Goal: Information Seeking & Learning: Learn about a topic

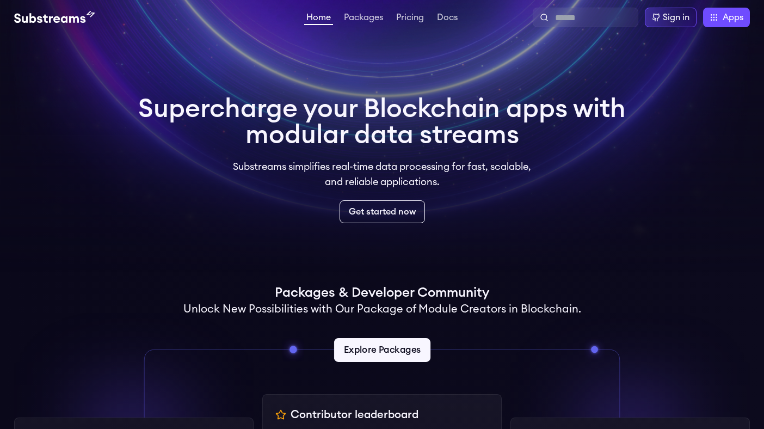
click at [377, 346] on link "Explore Packages" at bounding box center [381, 350] width 96 height 24
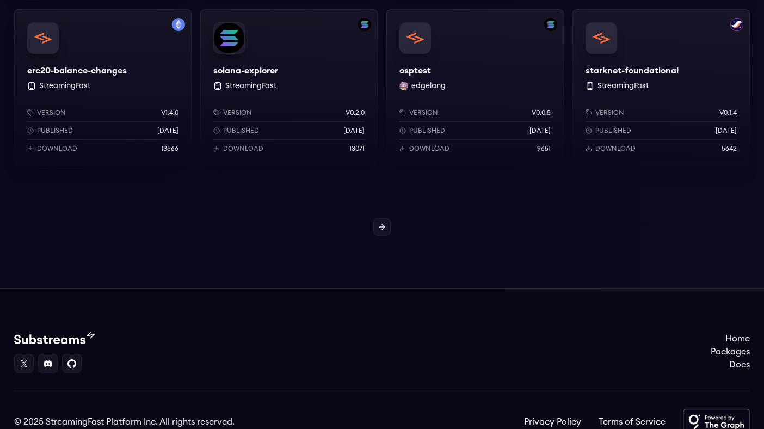
scroll to position [1034, 0]
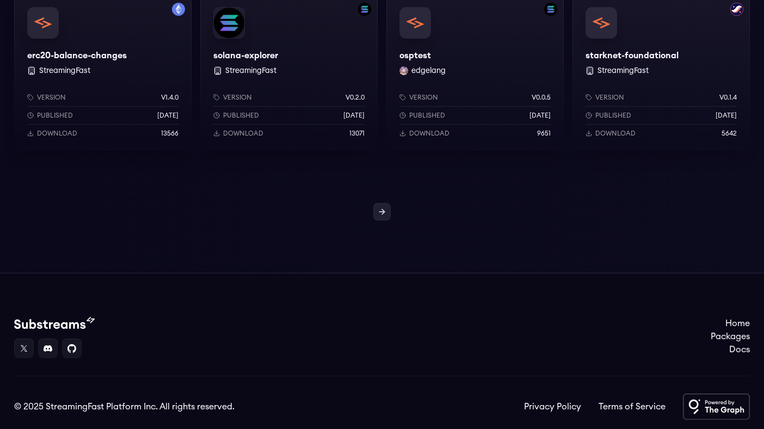
click at [382, 213] on icon at bounding box center [383, 211] width 3 height 5
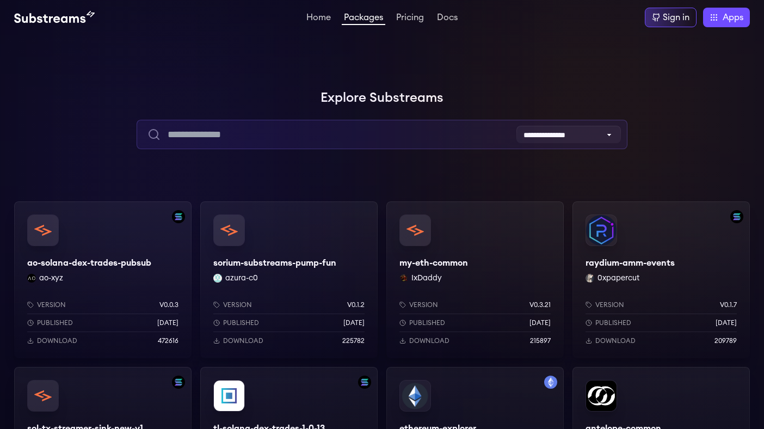
click at [247, 127] on input "text" at bounding box center [382, 134] width 490 height 29
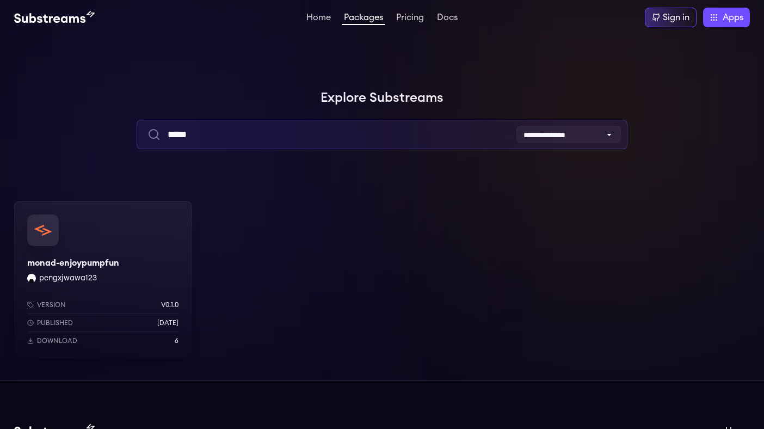
type input "*****"
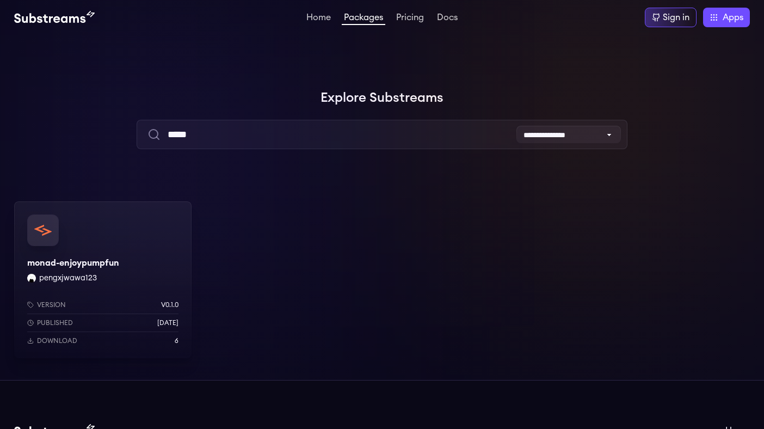
click at [95, 255] on div "monad-enjoypumpfun pengxjwawa123 Version v0.1.0 Published 3 months ago Download…" at bounding box center [102, 279] width 177 height 157
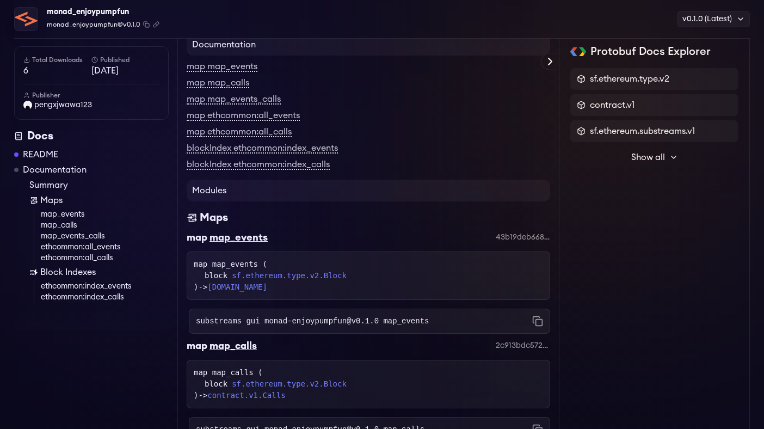
scroll to position [499, 0]
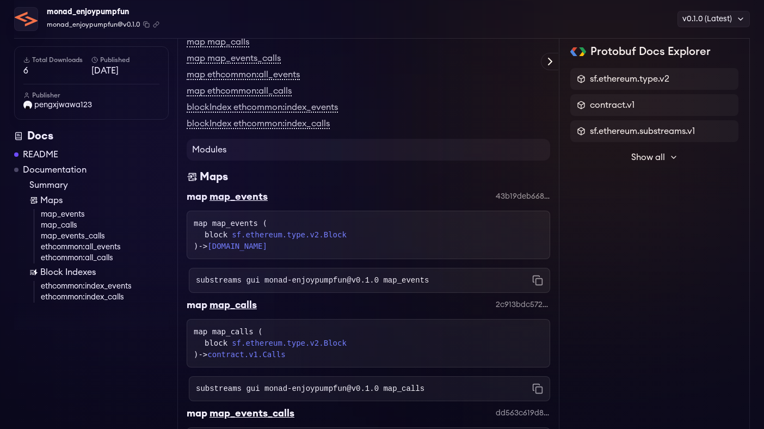
drag, startPoint x: 194, startPoint y: 261, endPoint x: 305, endPoint y: 286, distance: 113.7
click at [305, 252] on div "map map_events ( block sf.ethereum.type.v2.Block ) -> contract.v1.Events" at bounding box center [368, 235] width 349 height 34
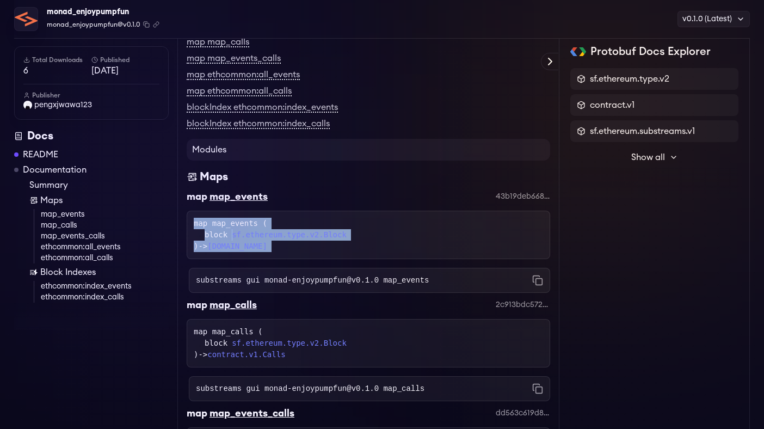
drag, startPoint x: 193, startPoint y: 257, endPoint x: 237, endPoint y: 297, distance: 59.7
click at [237, 293] on div "map map_events 43b19deb668b7e180a7c11aaee773a559cc29887 map map_events ( block …" at bounding box center [368, 241] width 363 height 104
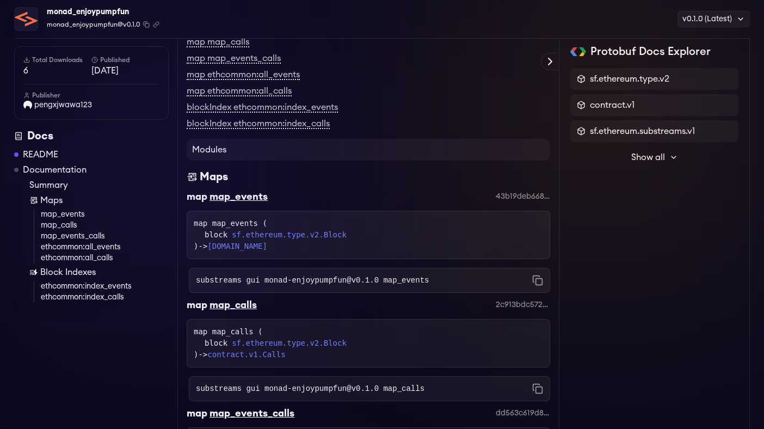
click at [305, 286] on code "substreams gui monad-enjoypumpfun@v0.1.0 map_events" at bounding box center [312, 280] width 233 height 11
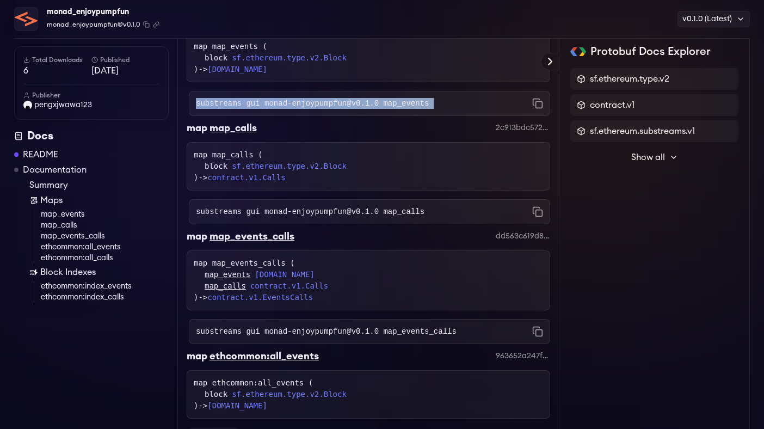
scroll to position [715, 0]
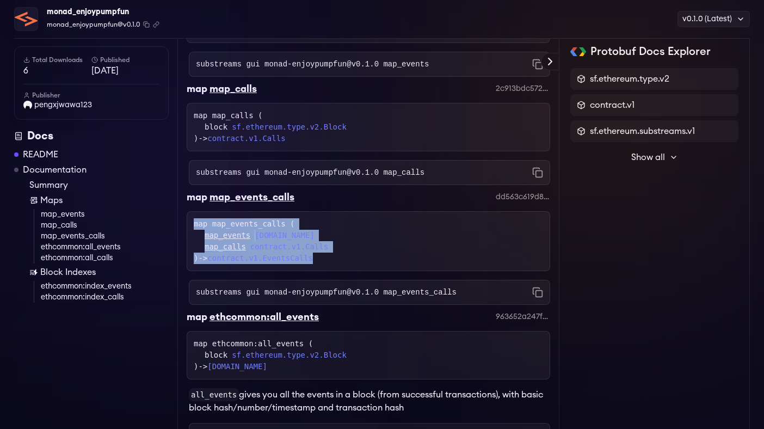
drag, startPoint x: 188, startPoint y: 258, endPoint x: 244, endPoint y: 306, distance: 73.7
click at [244, 271] on div "map map_events_calls ( map_events contract.v1.Events map_calls contract.v1.Call…" at bounding box center [368, 241] width 363 height 60
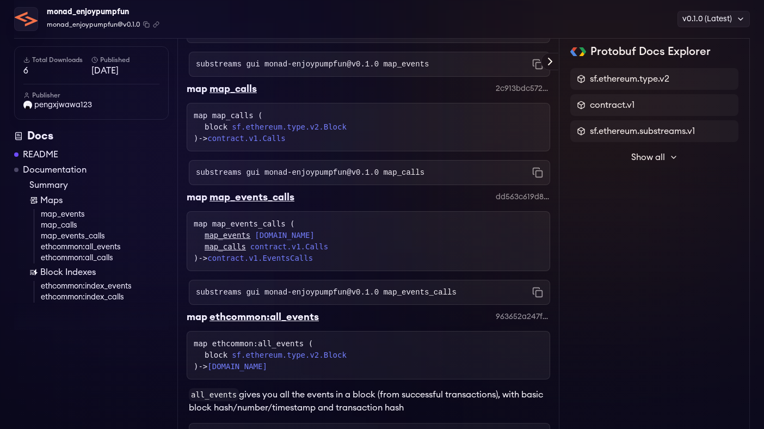
click at [302, 298] on code "substreams gui monad-enjoypumpfun@v0.1.0 map_events_calls" at bounding box center [326, 292] width 261 height 11
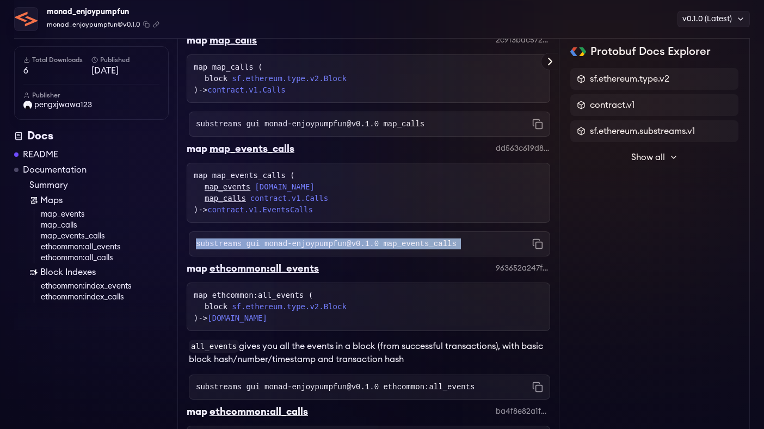
scroll to position [786, 0]
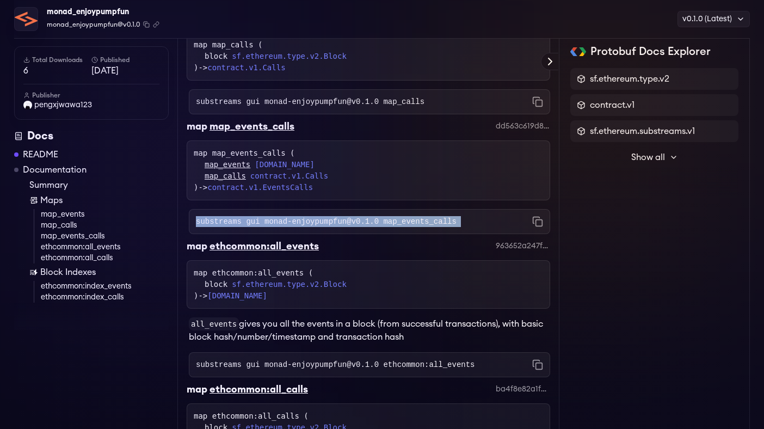
drag, startPoint x: 188, startPoint y: 314, endPoint x: 380, endPoint y: 328, distance: 192.5
click at [380, 308] on div "map ethcommon:all_events ( block sf.ethereum.type.v2.Block ) -> sf.substreams.e…" at bounding box center [368, 284] width 363 height 48
click at [380, 301] on div "map ethcommon:all_events ( block sf.ethereum.type.v2.Block ) -> sf.substreams.e…" at bounding box center [368, 284] width 349 height 34
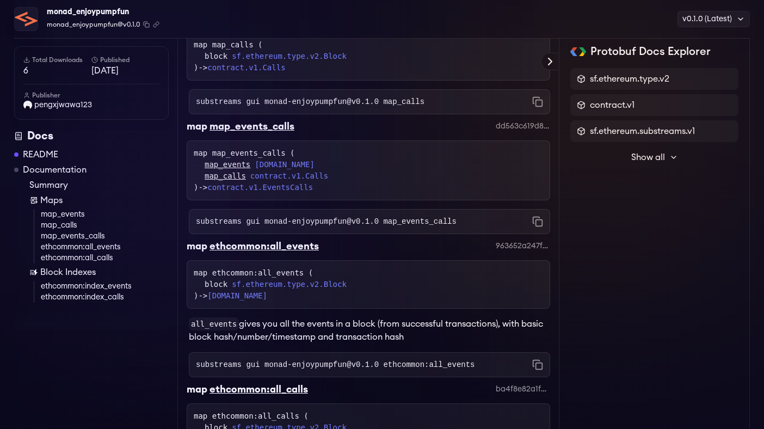
click at [304, 107] on code "substreams gui monad-enjoypumpfun@v0.1.0 map_calls" at bounding box center [310, 101] width 228 height 11
click at [378, 182] on div "map_calls contract.v1.Calls" at bounding box center [374, 175] width 338 height 11
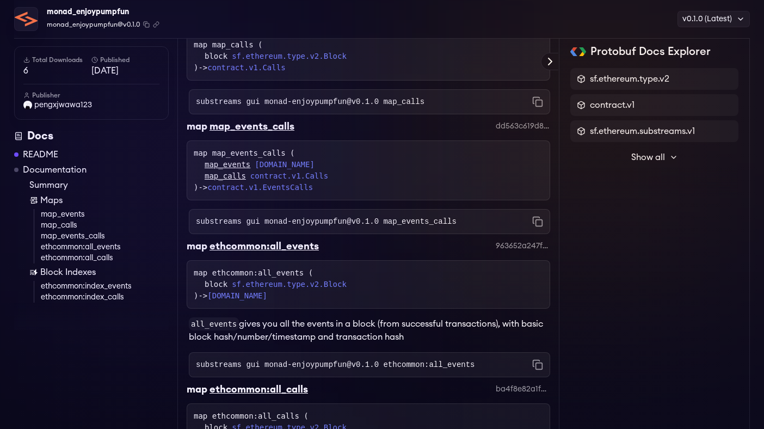
click at [378, 182] on div "map_calls contract.v1.Calls" at bounding box center [374, 175] width 338 height 11
click at [334, 193] on div "map map_events_calls ( map_events contract.v1.Events map_calls contract.v1.Call…" at bounding box center [368, 170] width 349 height 46
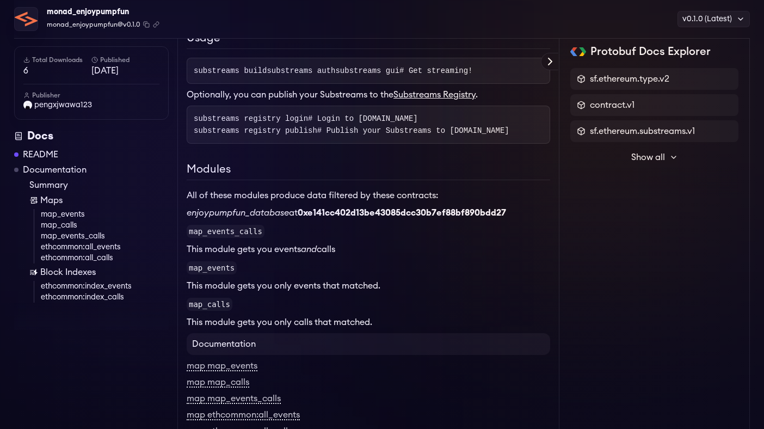
scroll to position [96, 0]
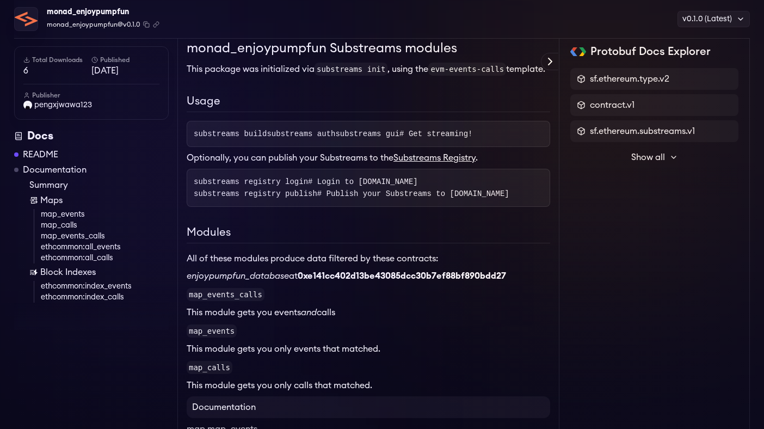
click at [219, 138] on span "substreams build" at bounding box center [230, 133] width 73 height 9
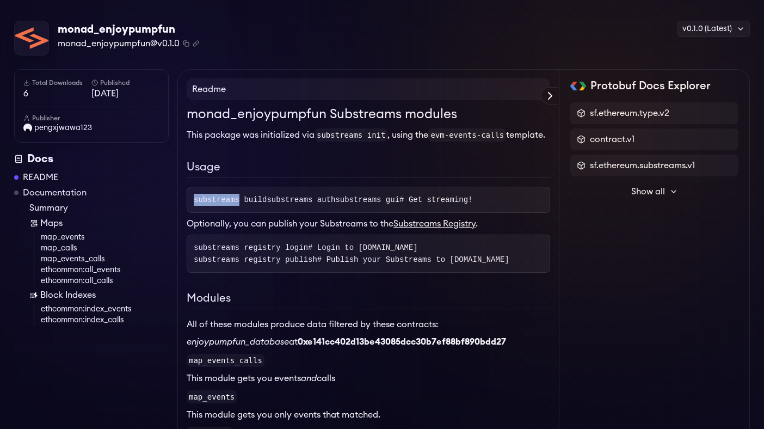
scroll to position [0, 0]
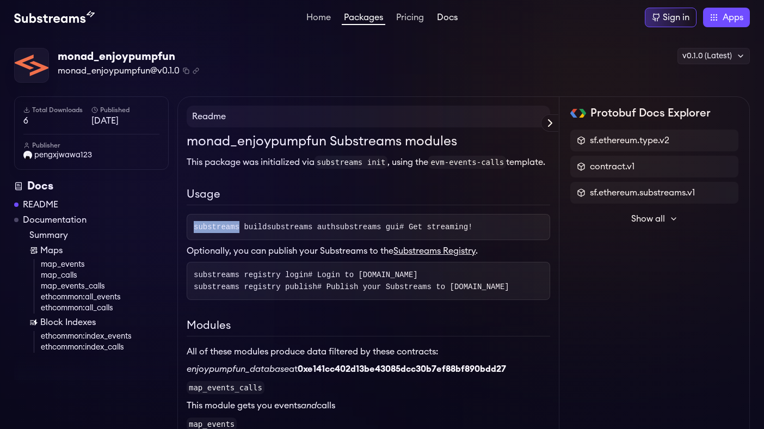
click at [452, 21] on link "Docs" at bounding box center [447, 18] width 25 height 11
